Goal: Transaction & Acquisition: Purchase product/service

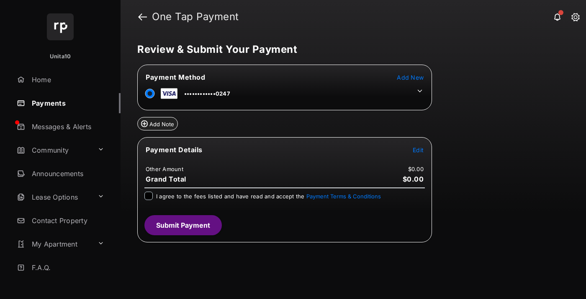
click at [418, 149] on span "Edit" at bounding box center [418, 149] width 11 height 7
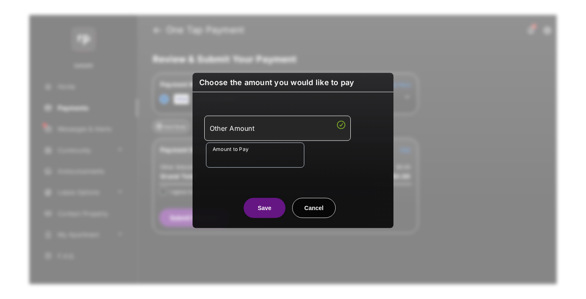
click at [278, 127] on div "Other Amount" at bounding box center [278, 128] width 136 height 14
type input "****"
click at [265, 206] on button "Save" at bounding box center [265, 207] width 42 height 20
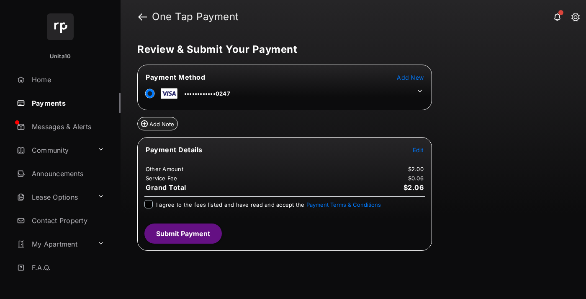
click at [420, 91] on icon at bounding box center [420, 91] width 8 height 8
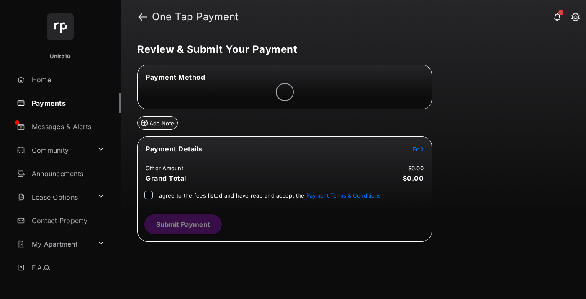
click at [418, 148] on span "Edit" at bounding box center [418, 148] width 11 height 7
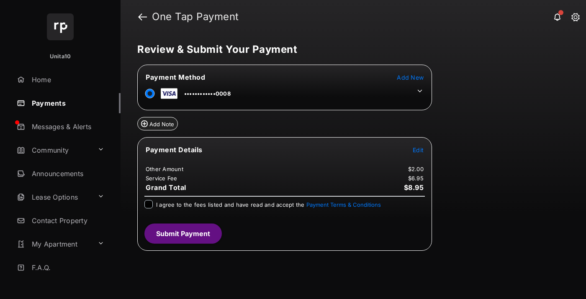
click at [420, 91] on icon at bounding box center [420, 91] width 8 height 8
